Goal: Task Accomplishment & Management: Use online tool/utility

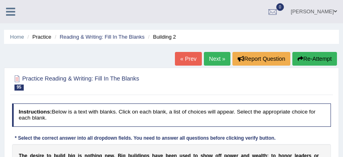
scroll to position [102, 0]
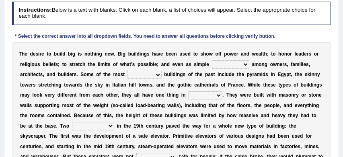
click at [244, 64] on select "show prestige inspiration competition" at bounding box center [230, 64] width 37 height 8
select select "show"
click at [158, 75] on select "long deadly dramatic life-size" at bounding box center [144, 75] width 34 height 8
select select "life-size"
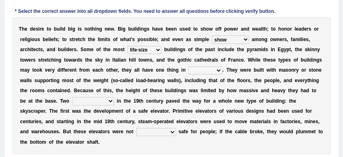
scroll to position [128, 0]
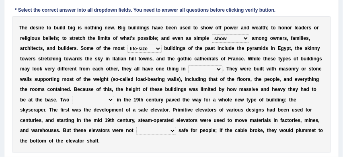
click at [219, 67] on select "same faith common essence" at bounding box center [205, 69] width 34 height 8
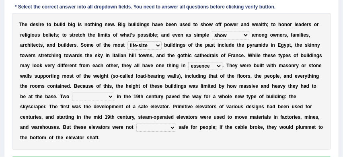
scroll to position [131, 0]
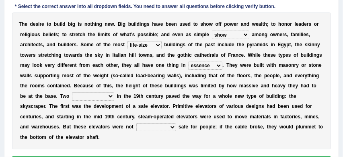
click at [219, 65] on select "same faith common essence" at bounding box center [205, 66] width 34 height 8
select select "same"
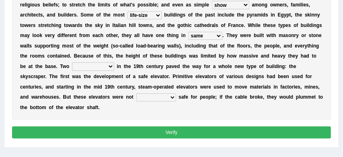
scroll to position [162, 0]
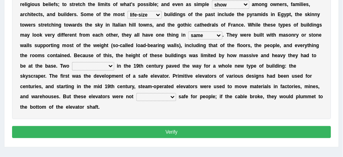
click at [102, 66] on select "usages developers inventions developments" at bounding box center [93, 66] width 42 height 8
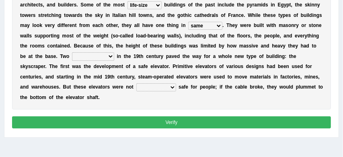
scroll to position [171, 0]
click at [160, 88] on select "consider considered considering considerably" at bounding box center [156, 87] width 40 height 8
click at [161, 87] on select "consider considered considering considerably" at bounding box center [156, 87] width 40 height 8
select select "considering"
click at [103, 56] on select "usages developers inventions developments" at bounding box center [93, 56] width 42 height 8
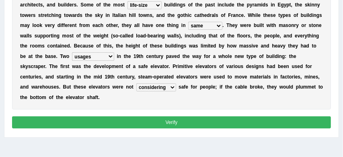
click at [104, 55] on select "usages developers inventions developments" at bounding box center [93, 56] width 42 height 8
select select "developers"
click at [191, 121] on button "Verify" at bounding box center [171, 122] width 319 height 12
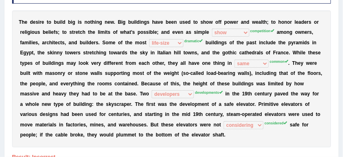
scroll to position [122, 0]
